Goal: Task Accomplishment & Management: Use online tool/utility

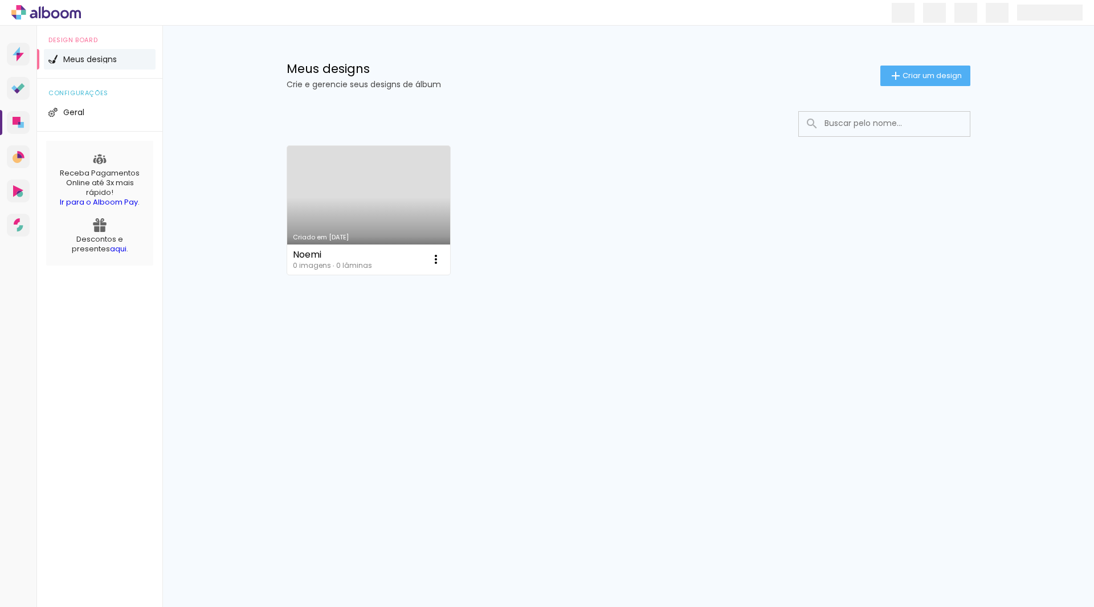
click at [76, 67] on li "Meus designs" at bounding box center [100, 59] width 112 height 21
click at [79, 55] on li "Meus designs" at bounding box center [100, 59] width 112 height 21
click at [947, 72] on span "Criar um design" at bounding box center [932, 75] width 59 height 7
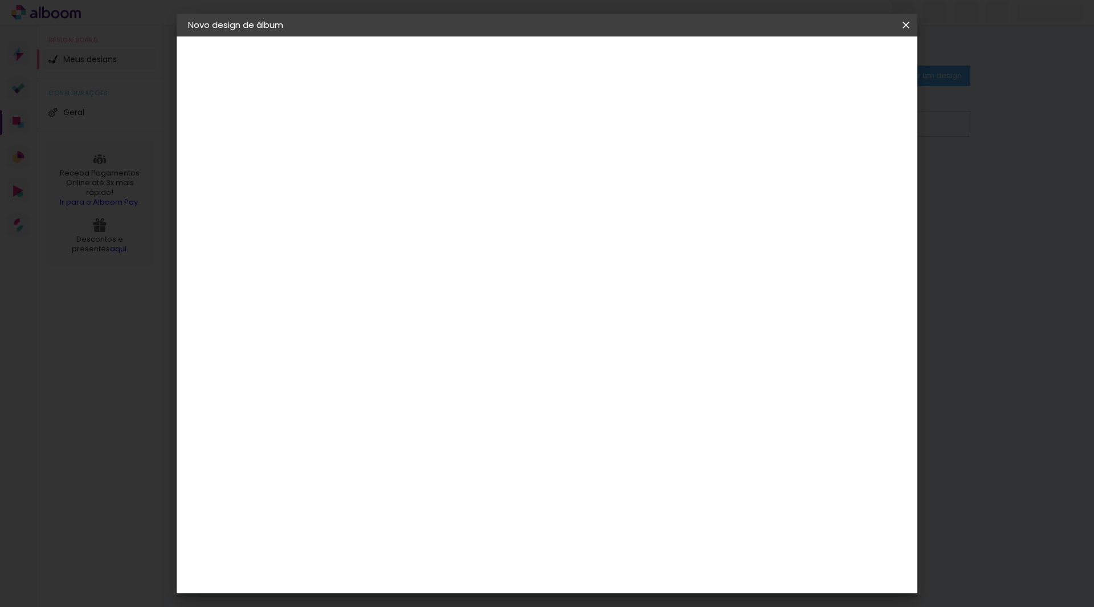
click at [0, 0] on iron-icon at bounding box center [0, 0] width 0 height 0
